Goal: Complete application form: Complete application form

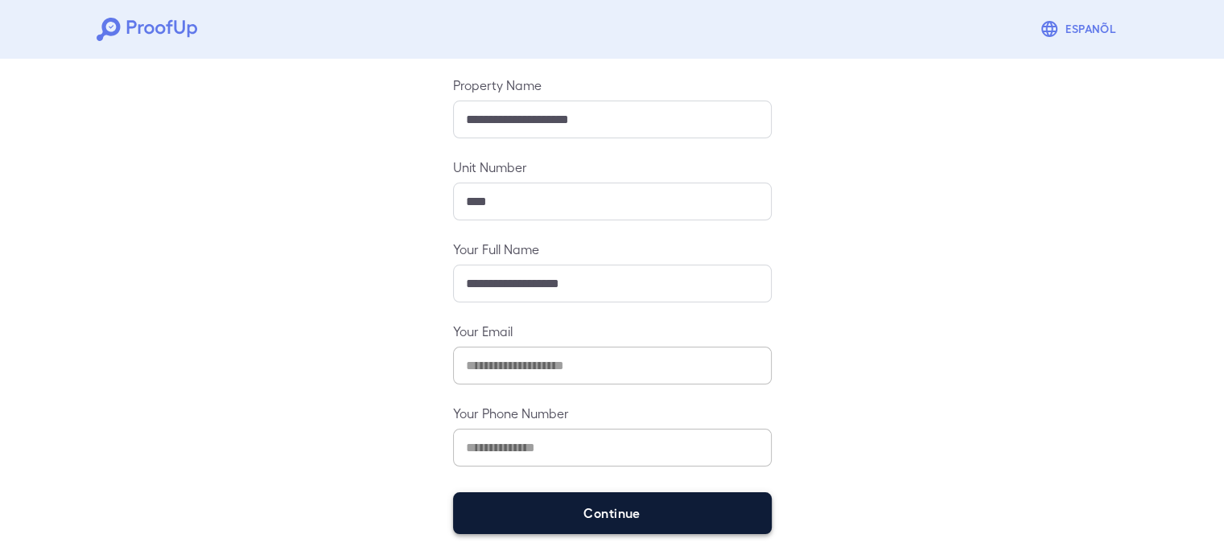
click at [665, 516] on button "Continue" at bounding box center [612, 513] width 319 height 42
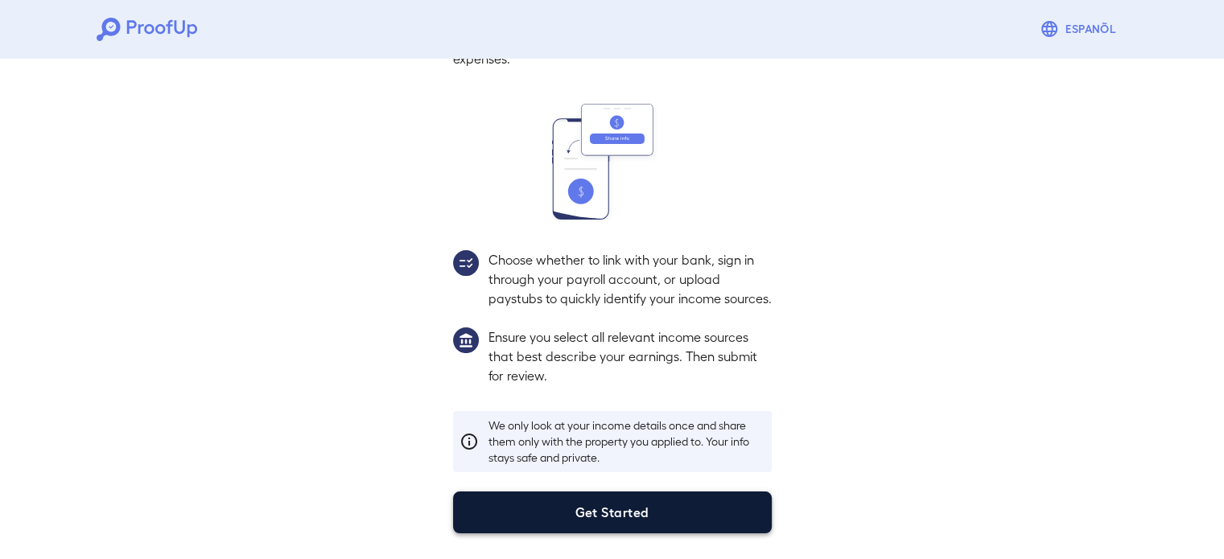
click at [702, 508] on button "Get Started" at bounding box center [612, 513] width 319 height 42
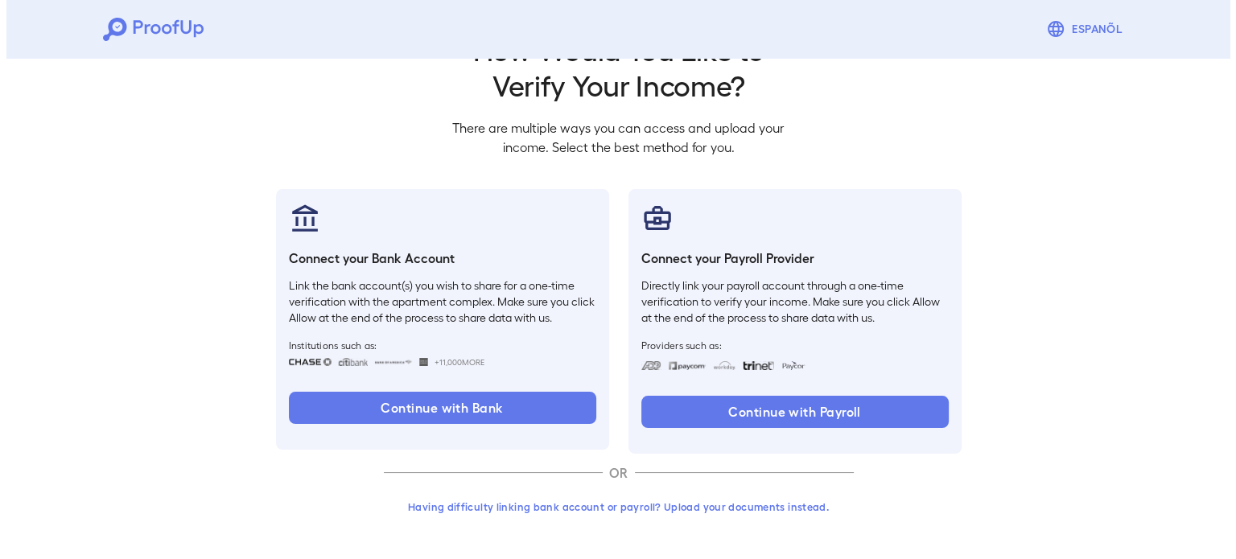
scroll to position [55, 0]
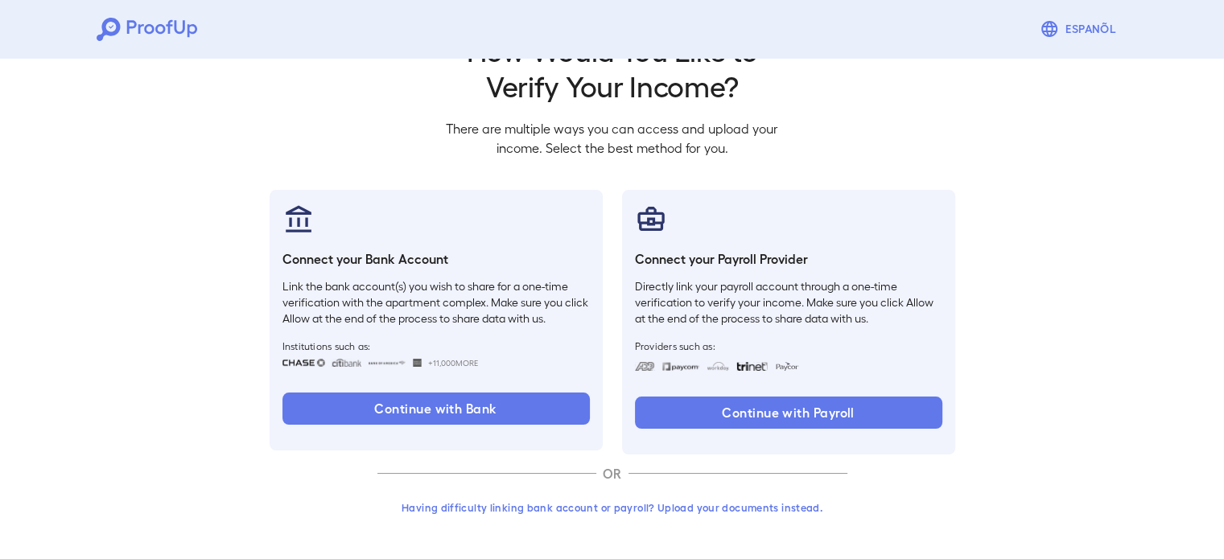
click at [656, 508] on button "Having difficulty linking bank account or payroll? Upload your documents instea…" at bounding box center [612, 507] width 470 height 29
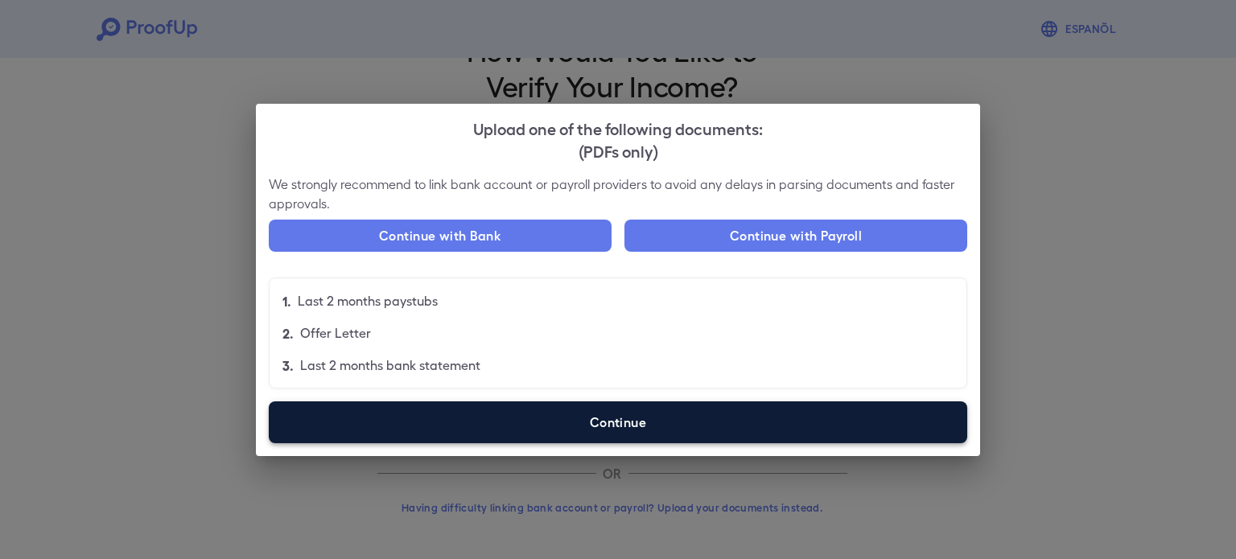
click at [719, 408] on label "Continue" at bounding box center [618, 422] width 698 height 42
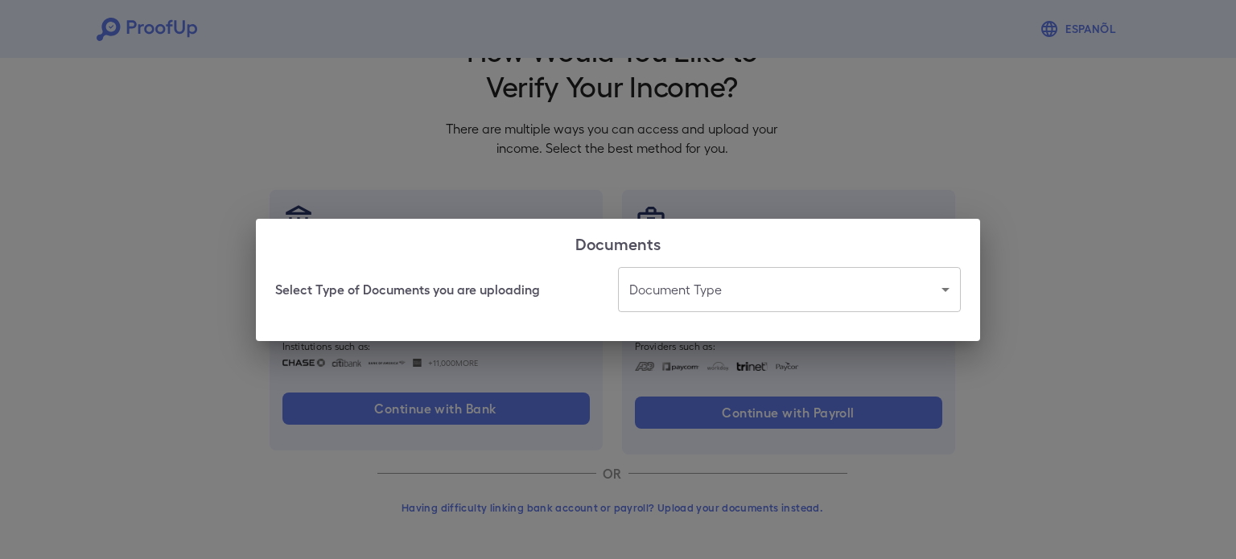
click at [708, 286] on body "Espanõl Go back How Would You Like to Verify Your Income? There are multiple wa…" at bounding box center [618, 252] width 1236 height 615
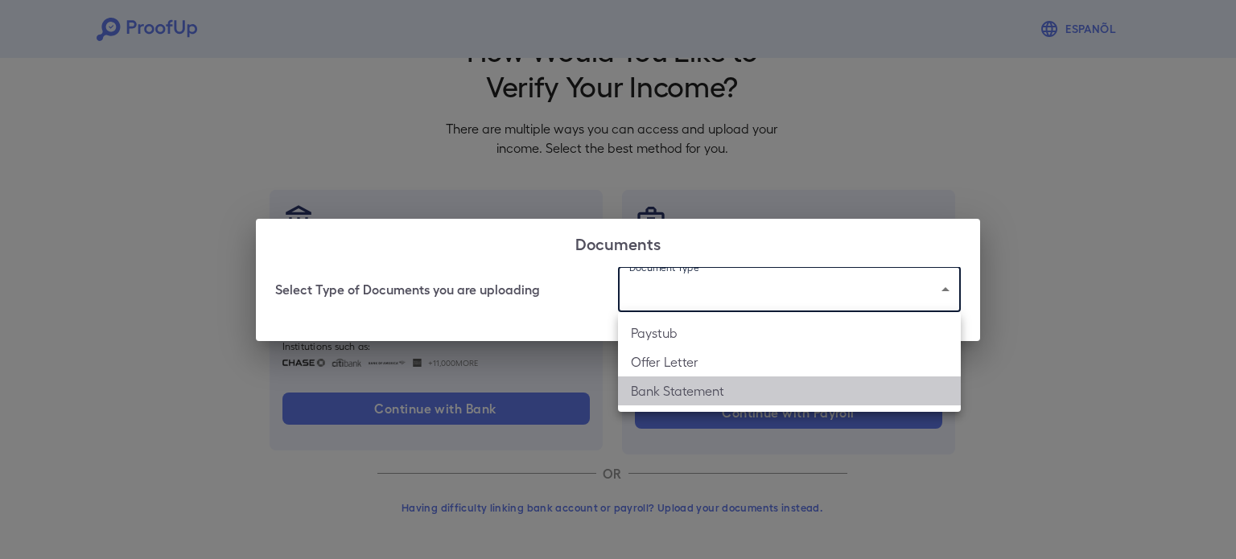
click at [722, 401] on li "Bank Statement" at bounding box center [789, 390] width 343 height 29
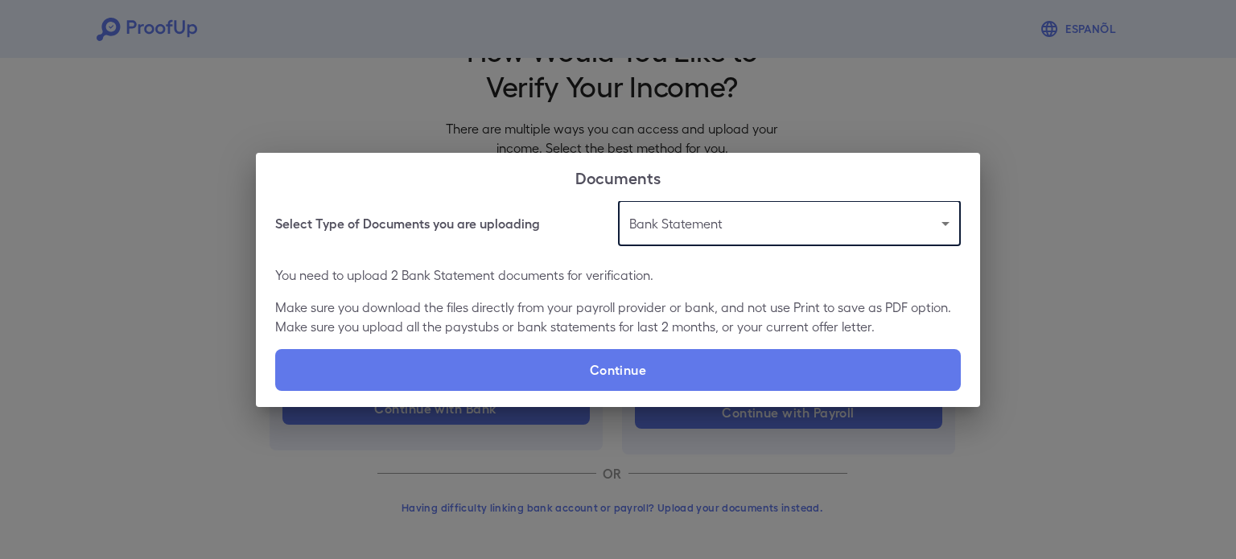
type input "**********"
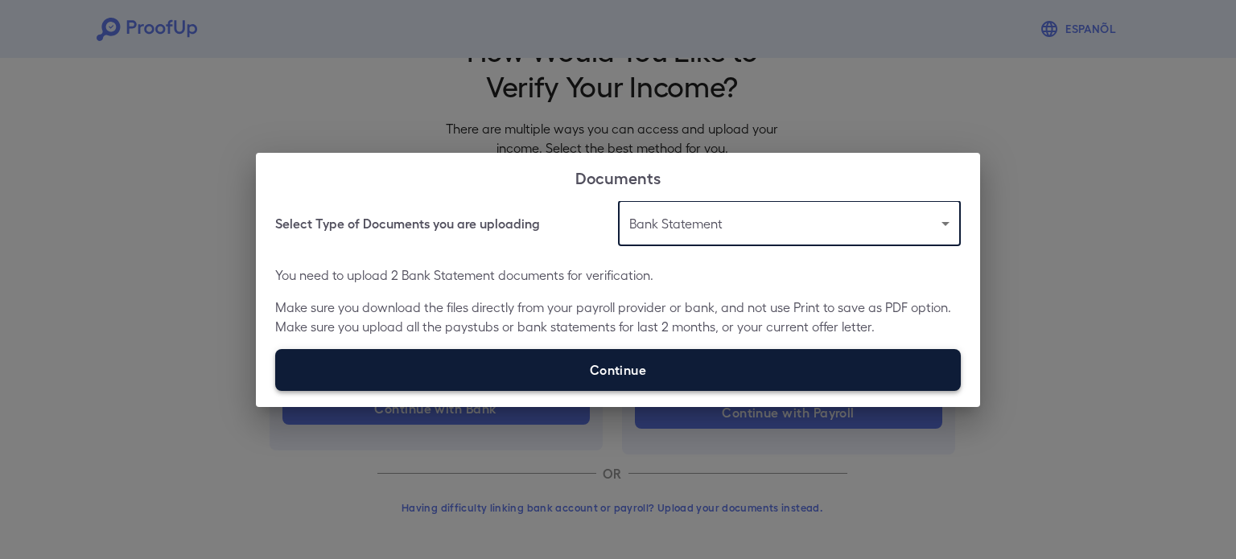
click at [690, 372] on label "Continue" at bounding box center [617, 370] width 685 height 42
click at [276, 390] on input "Continue" at bounding box center [275, 390] width 1 height 1
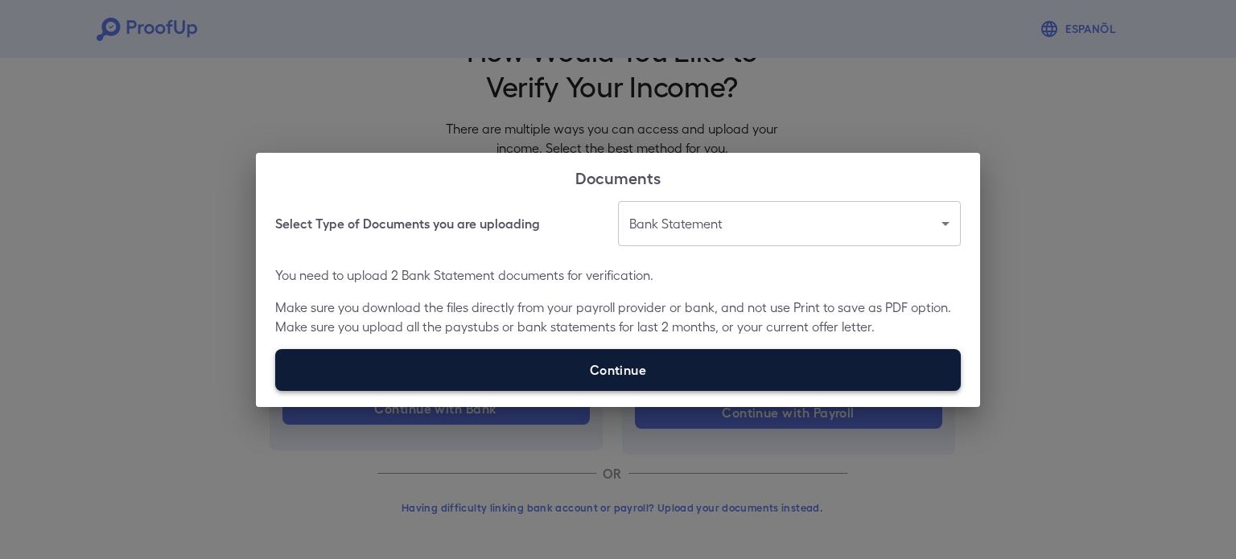
type input "**********"
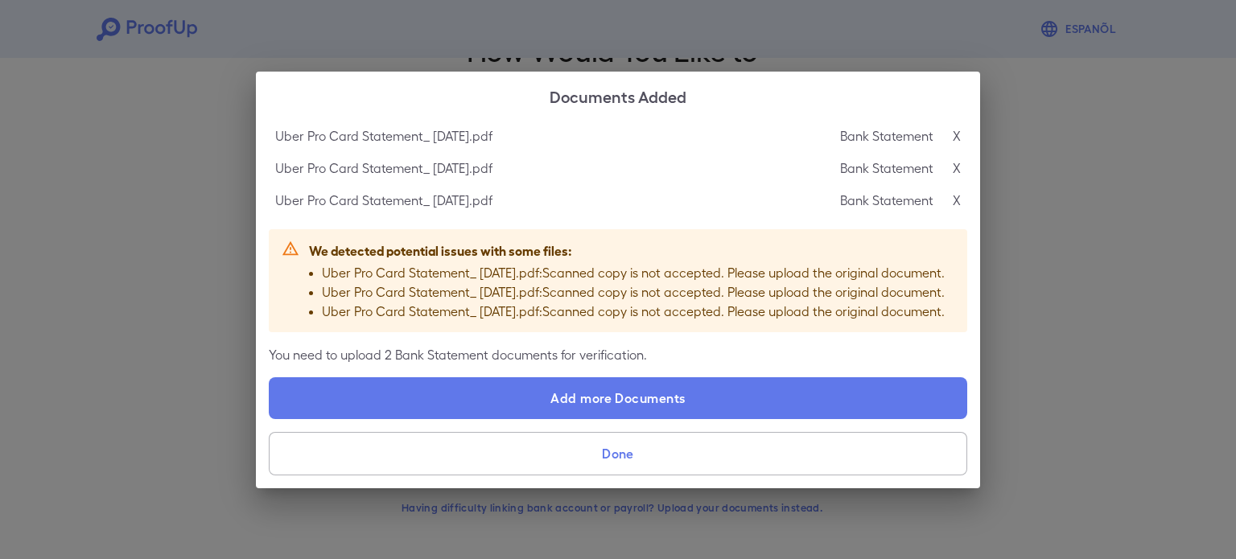
click at [635, 451] on button "Done" at bounding box center [618, 453] width 698 height 43
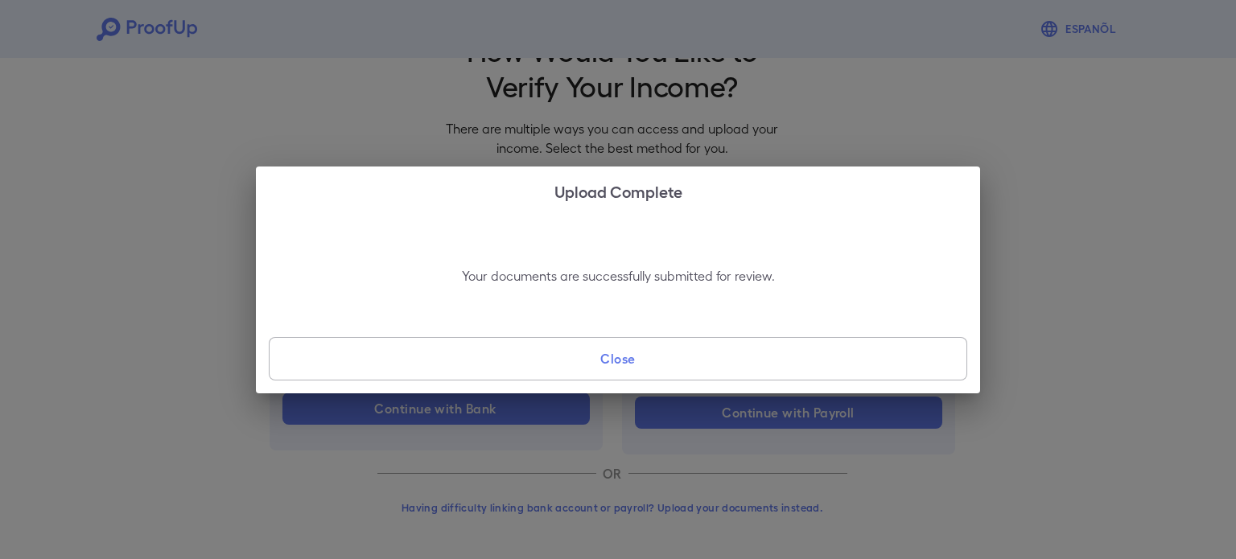
click at [650, 371] on button "Close" at bounding box center [618, 358] width 698 height 43
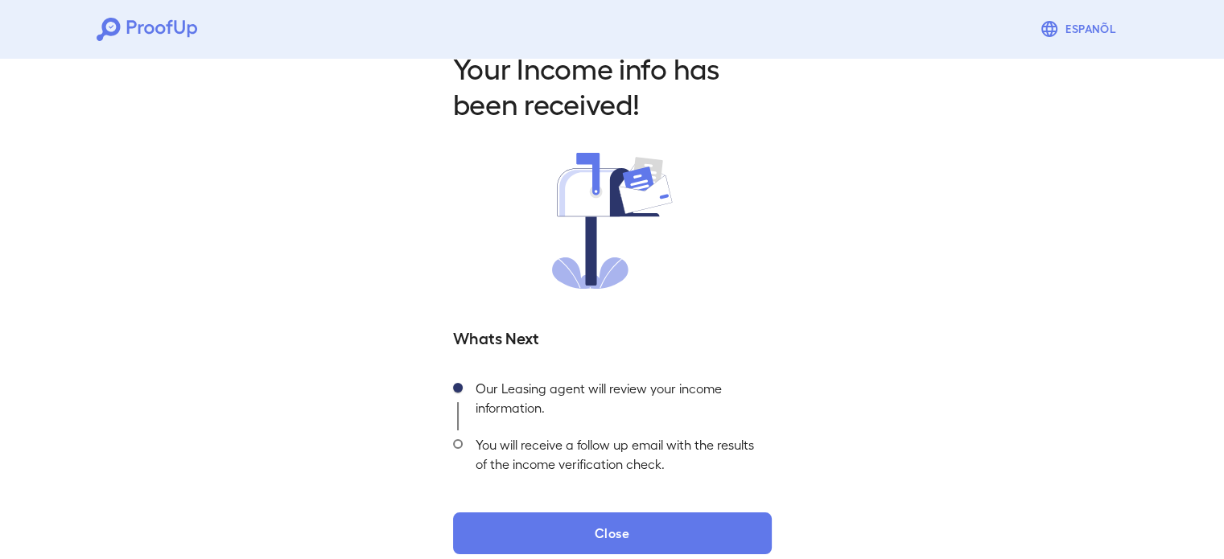
scroll to position [57, 0]
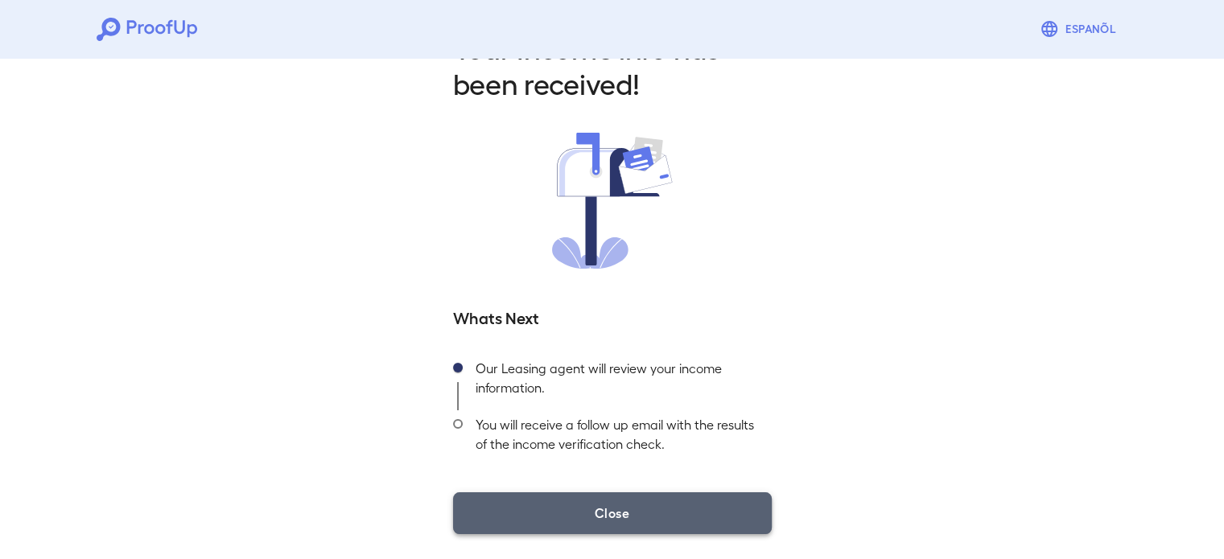
click at [653, 499] on button "Close" at bounding box center [612, 513] width 319 height 42
